Goal: Navigation & Orientation: Find specific page/section

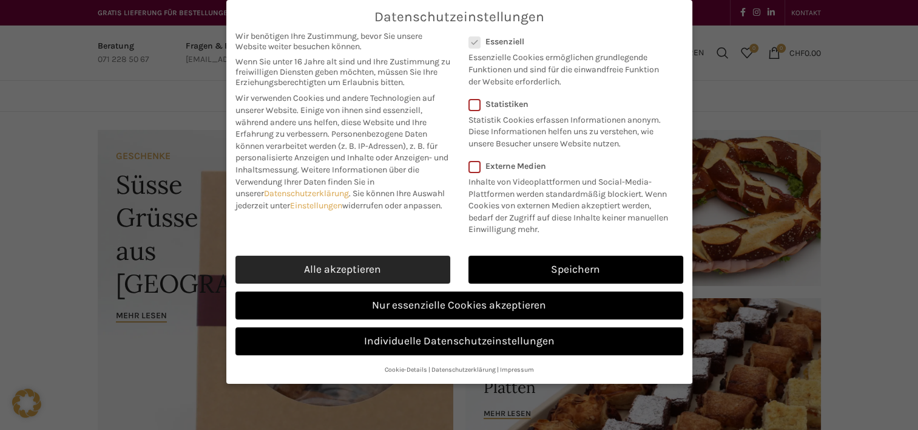
click at [338, 263] on link "Alle akzeptieren" at bounding box center [343, 270] width 215 height 28
checkbox input "true"
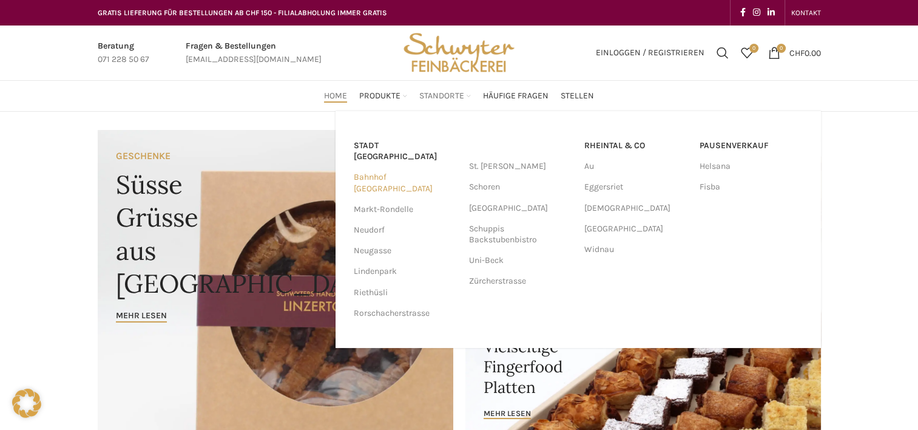
click at [376, 167] on link "Bahnhof [GEOGRAPHIC_DATA]" at bounding box center [405, 183] width 103 height 32
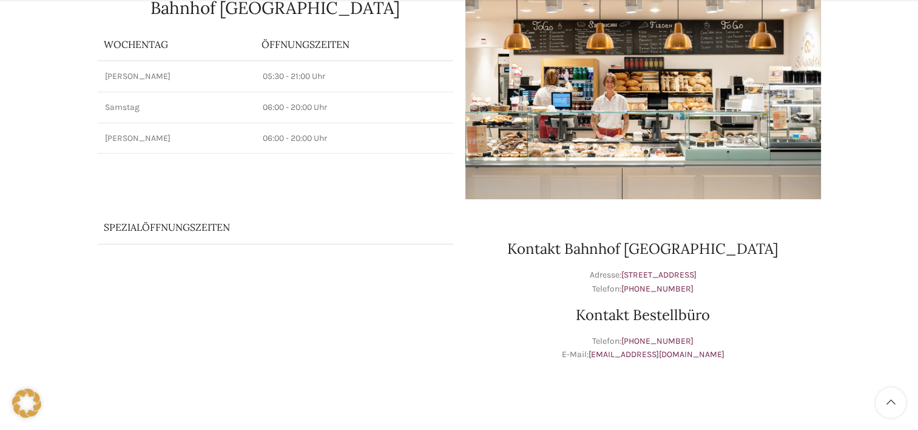
scroll to position [170, 0]
